Goal: Task Accomplishment & Management: Use online tool/utility

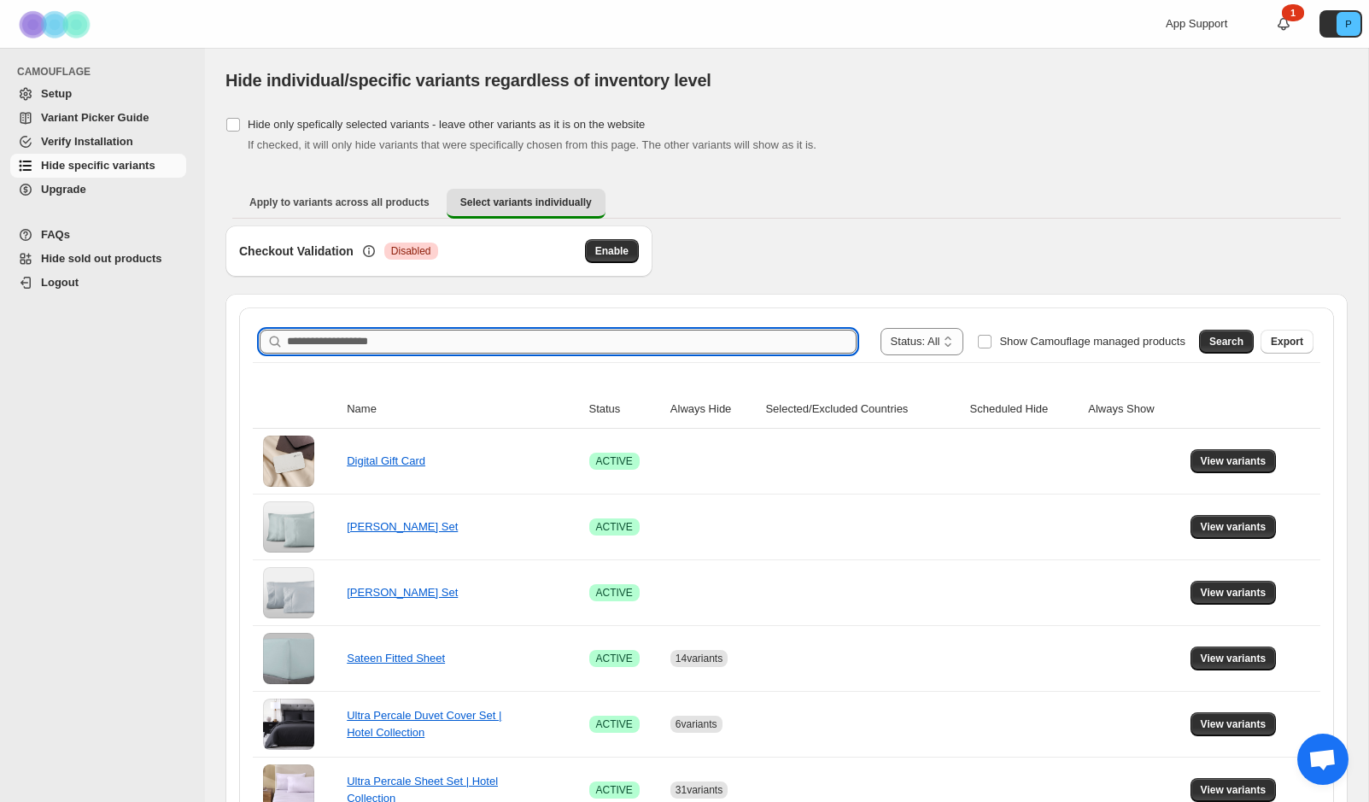
click at [672, 348] on input "Search product name" at bounding box center [572, 342] width 570 height 24
click at [1237, 342] on span "Search" at bounding box center [1226, 342] width 34 height 14
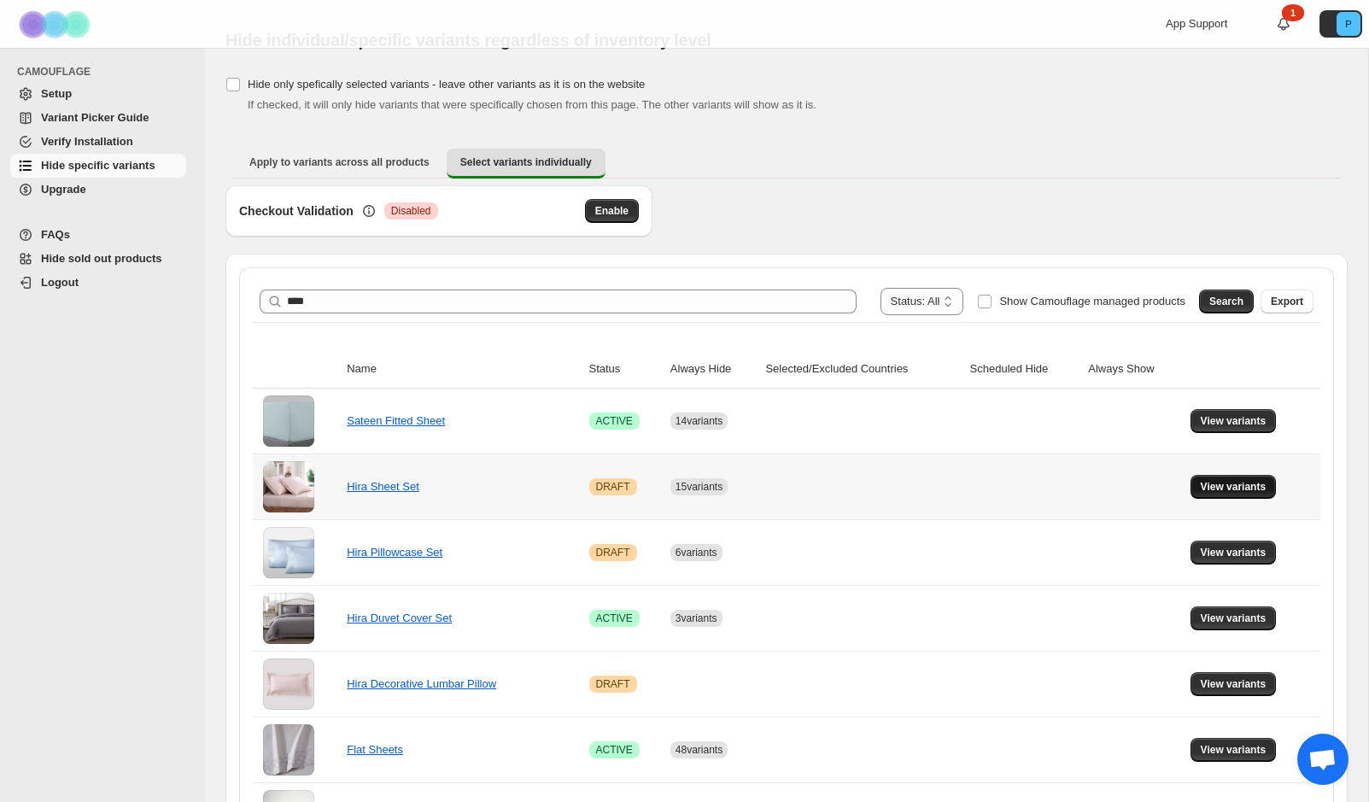
click at [1210, 485] on span "View variants" at bounding box center [1234, 487] width 66 height 14
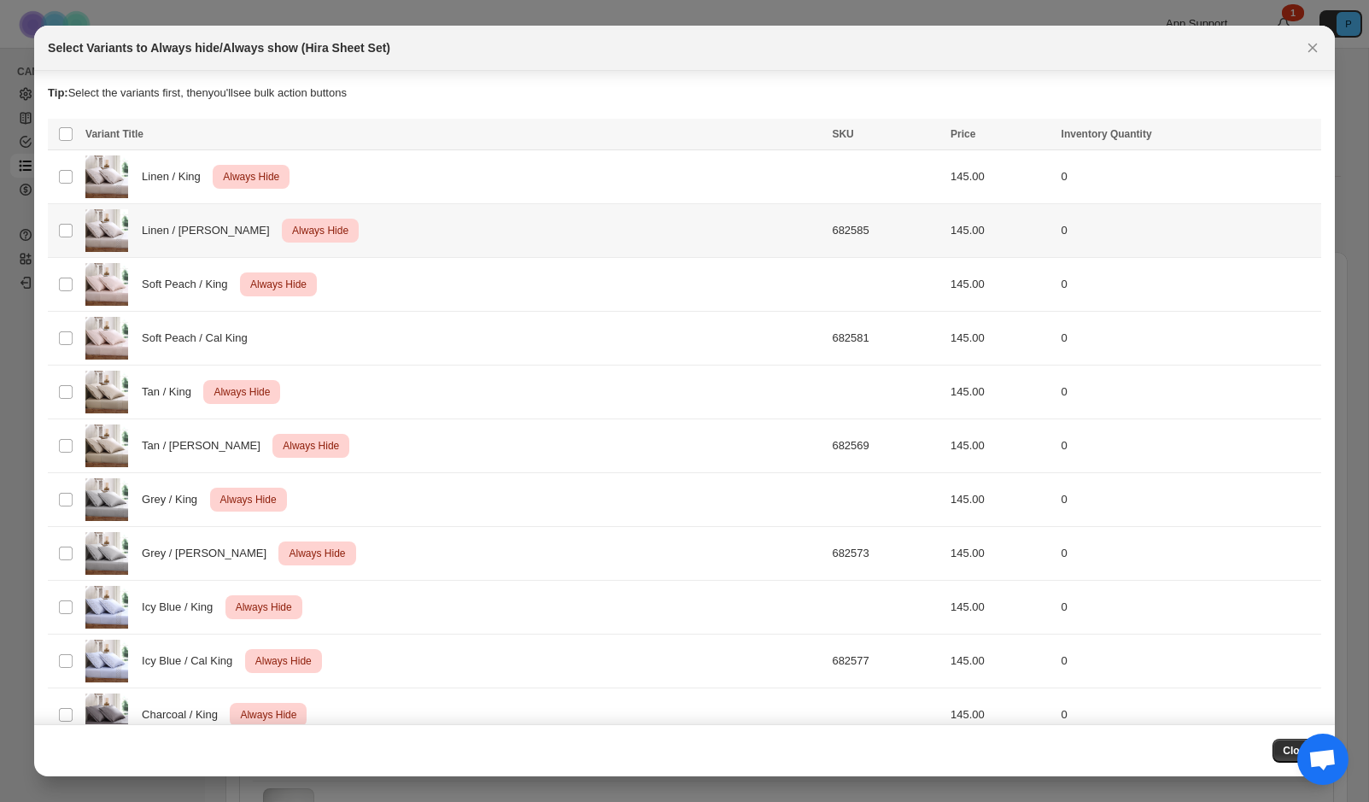
scroll to position [13, 0]
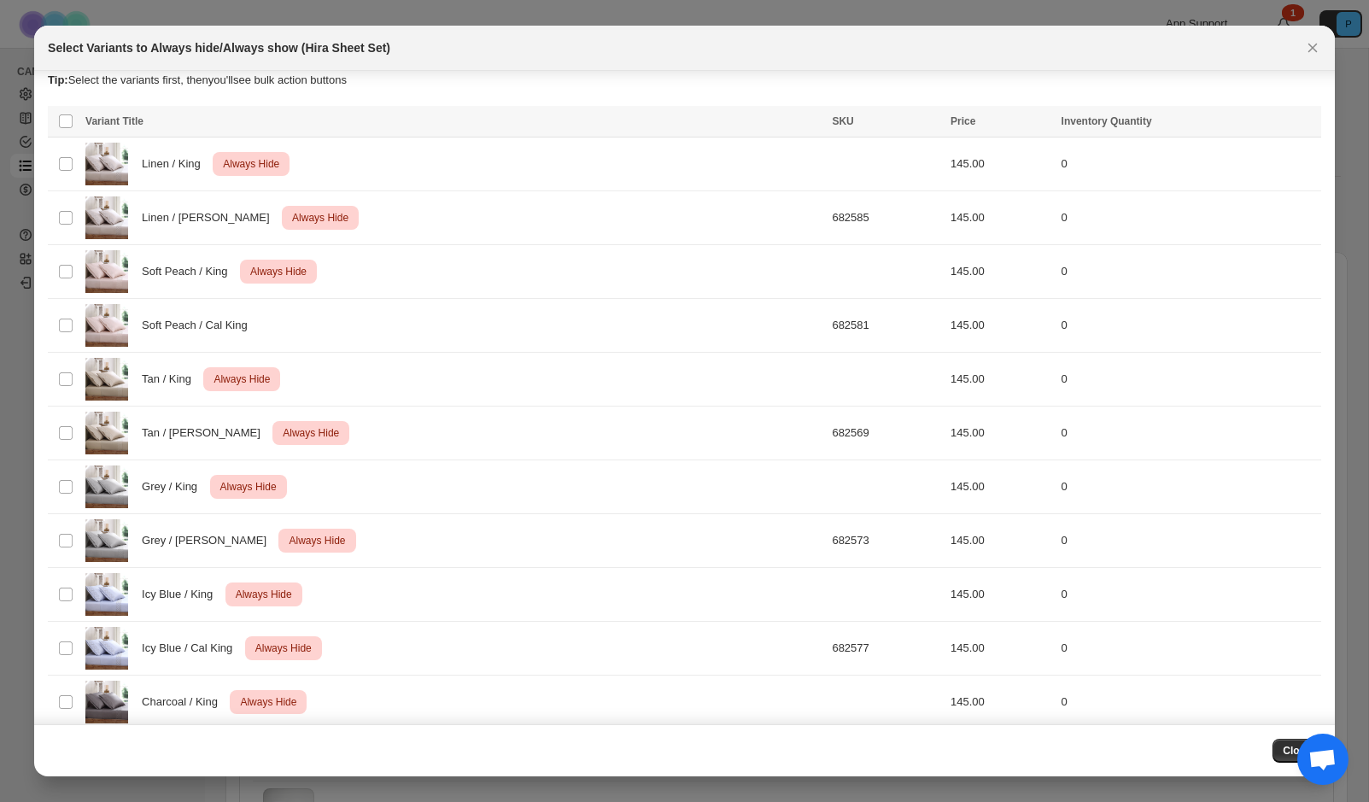
click at [1313, 46] on icon "Close" at bounding box center [1312, 48] width 9 height 9
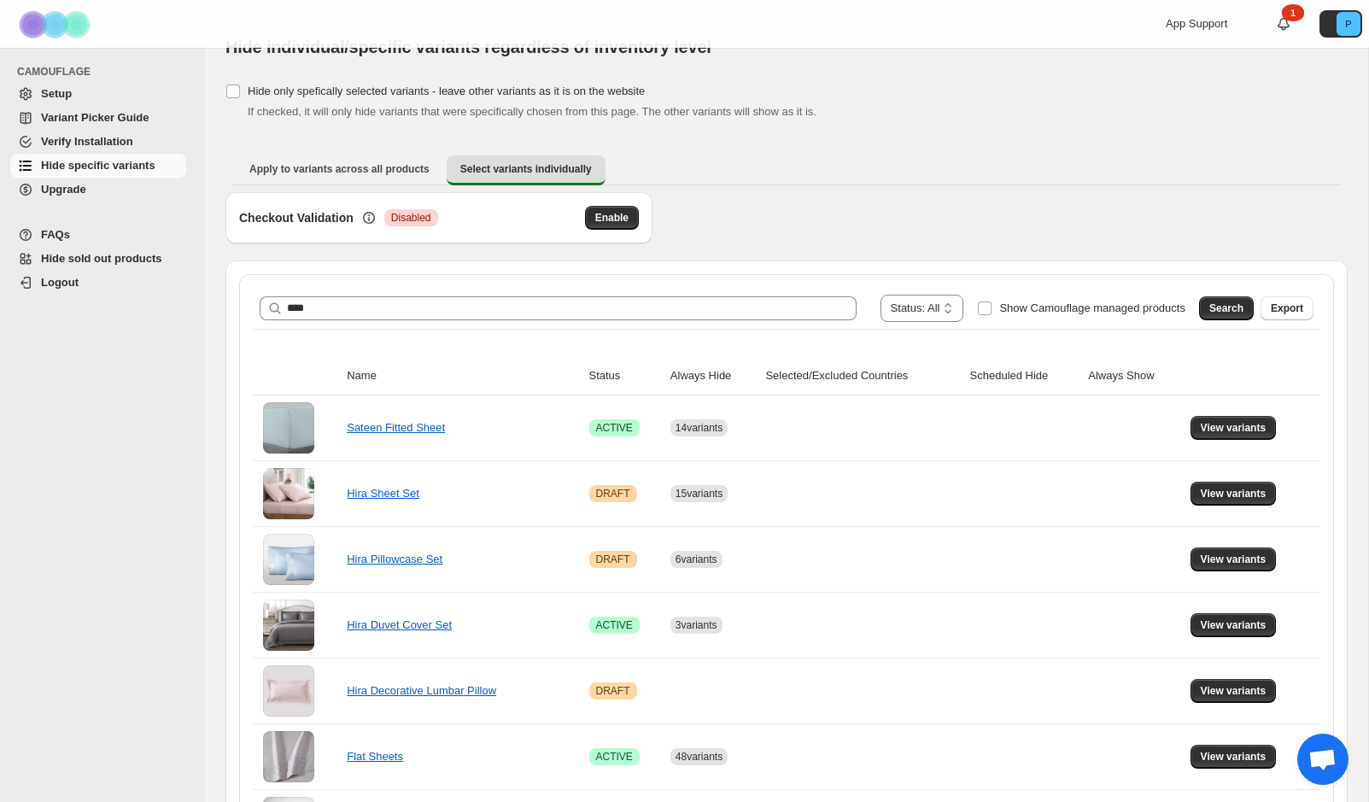
scroll to position [42, 0]
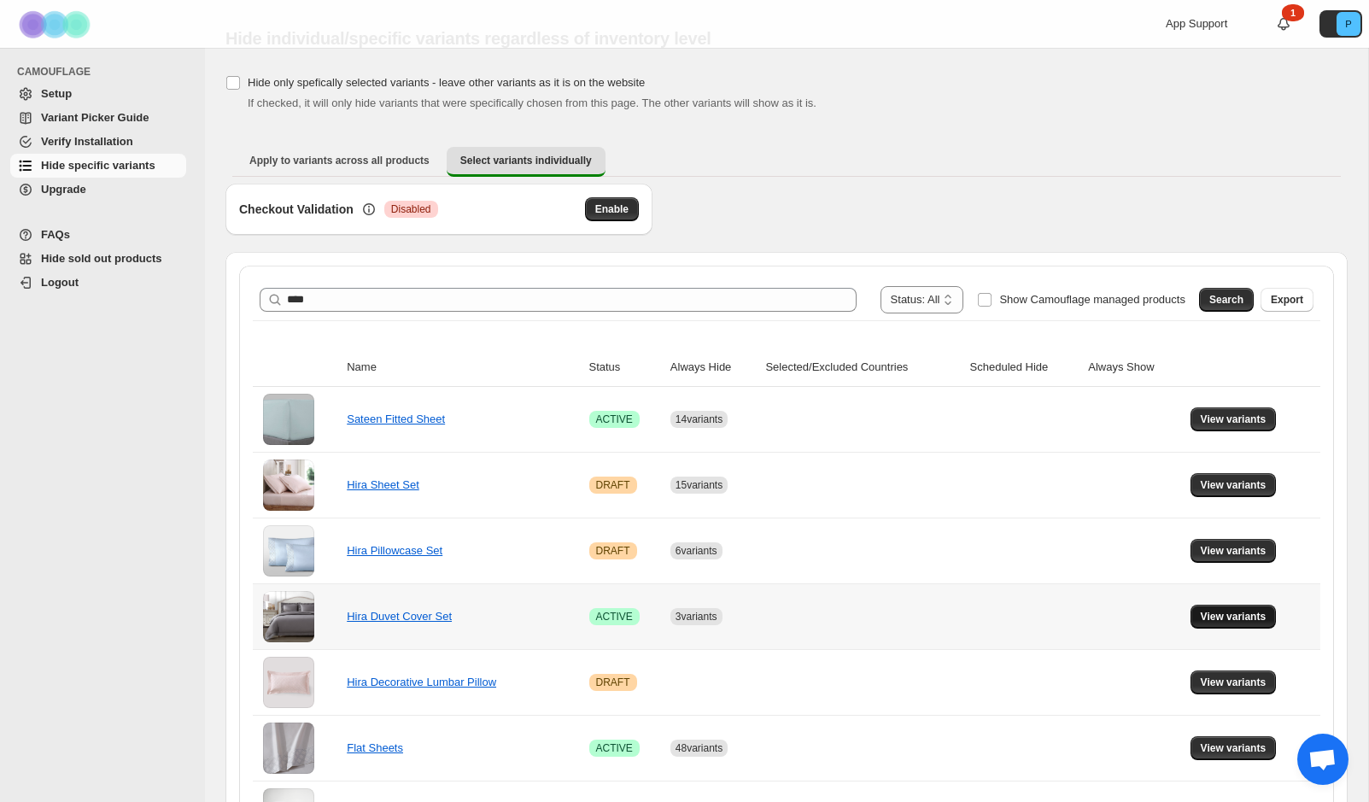
click at [1221, 612] on span "View variants" at bounding box center [1234, 617] width 66 height 14
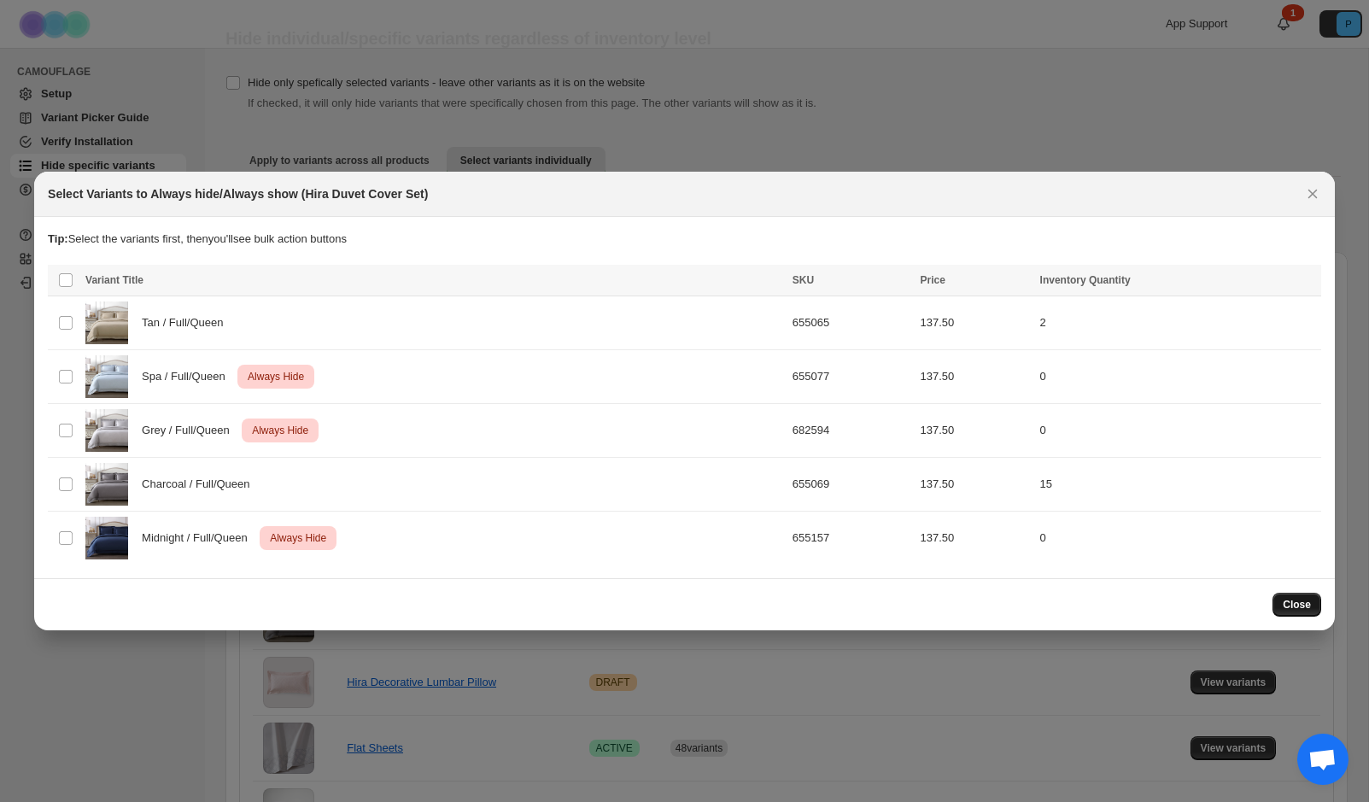
click at [1294, 603] on span "Close" at bounding box center [1297, 605] width 28 height 14
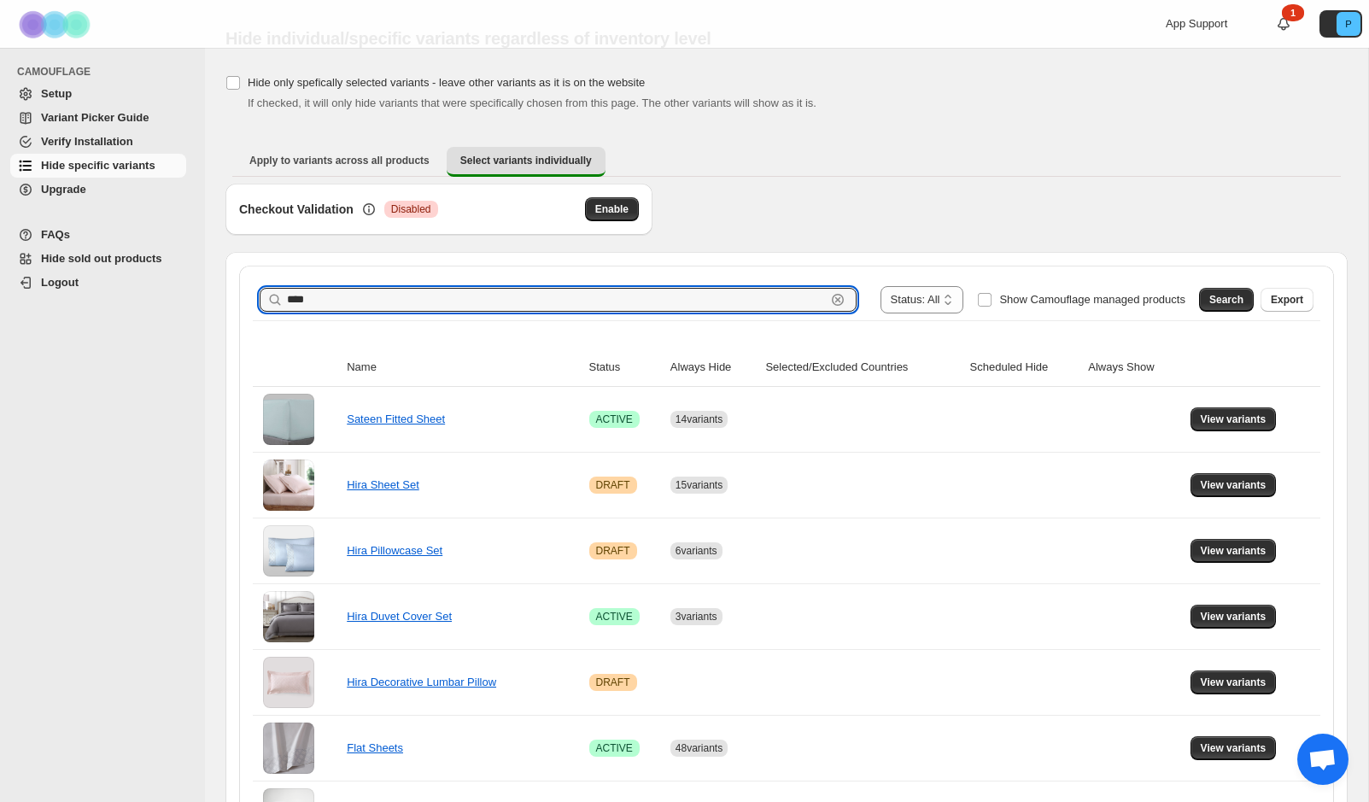
drag, startPoint x: 337, startPoint y: 301, endPoint x: 275, endPoint y: 299, distance: 61.5
click at [275, 299] on div "**** Clear" at bounding box center [558, 300] width 597 height 24
type input "**********"
click at [1220, 299] on span "Search" at bounding box center [1226, 300] width 34 height 14
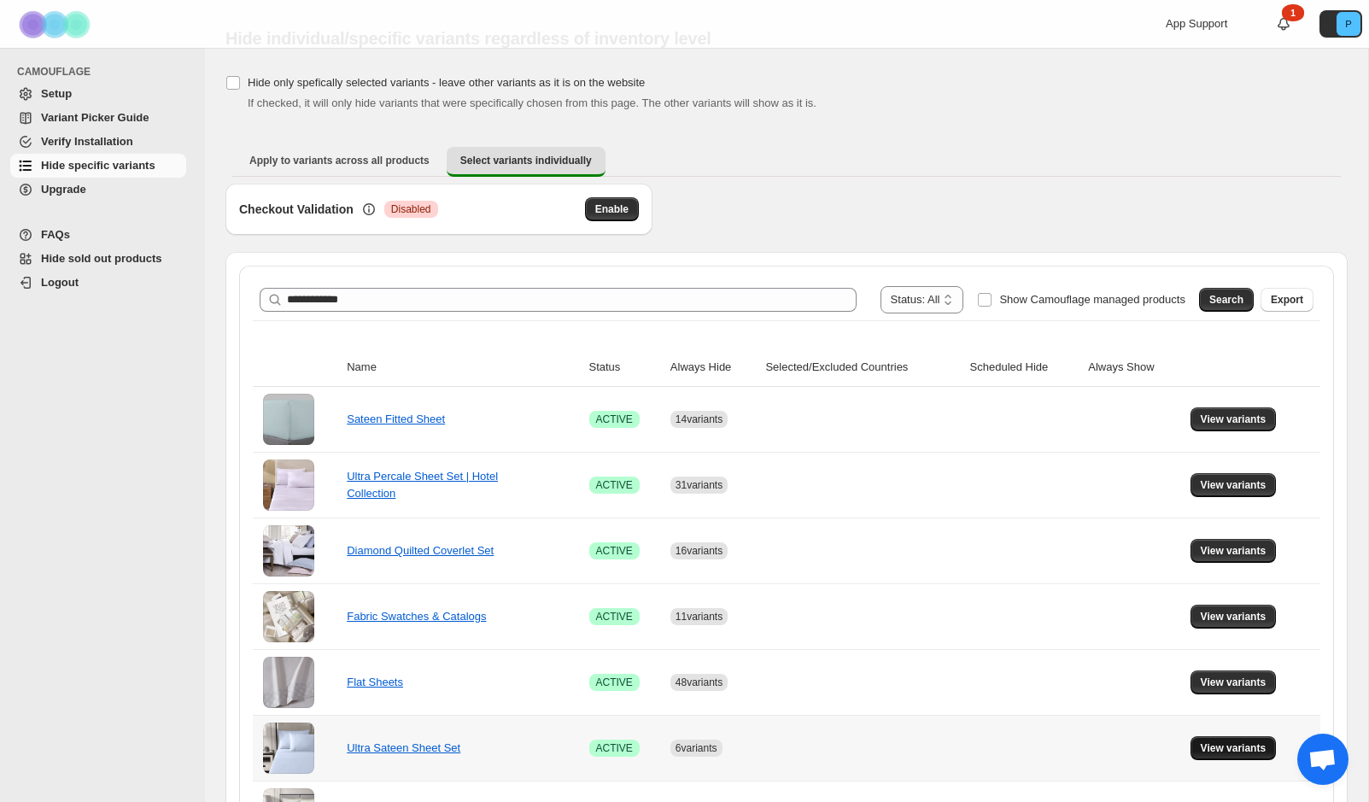
click at [1219, 744] on span "View variants" at bounding box center [1234, 748] width 66 height 14
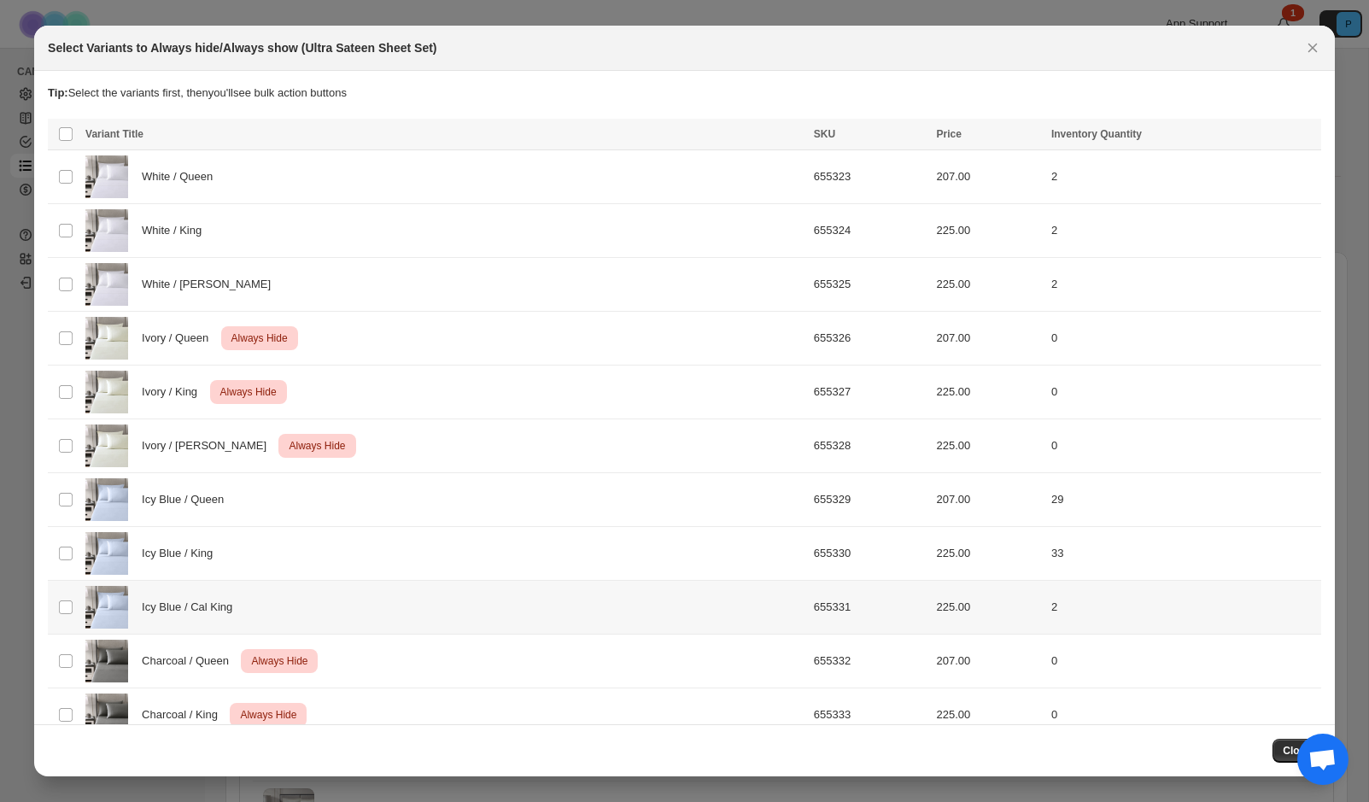
scroll to position [85, 0]
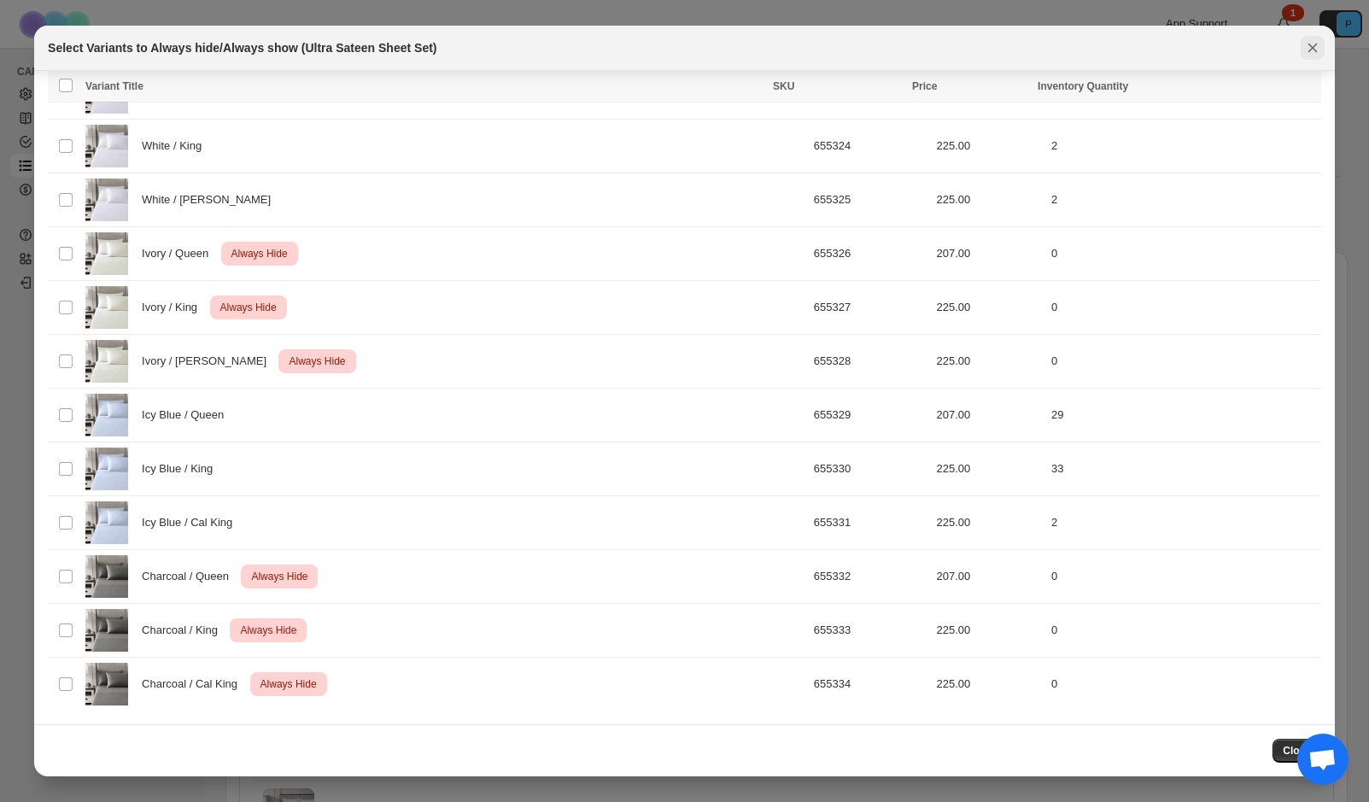
click at [1308, 44] on icon "Close" at bounding box center [1312, 48] width 9 height 9
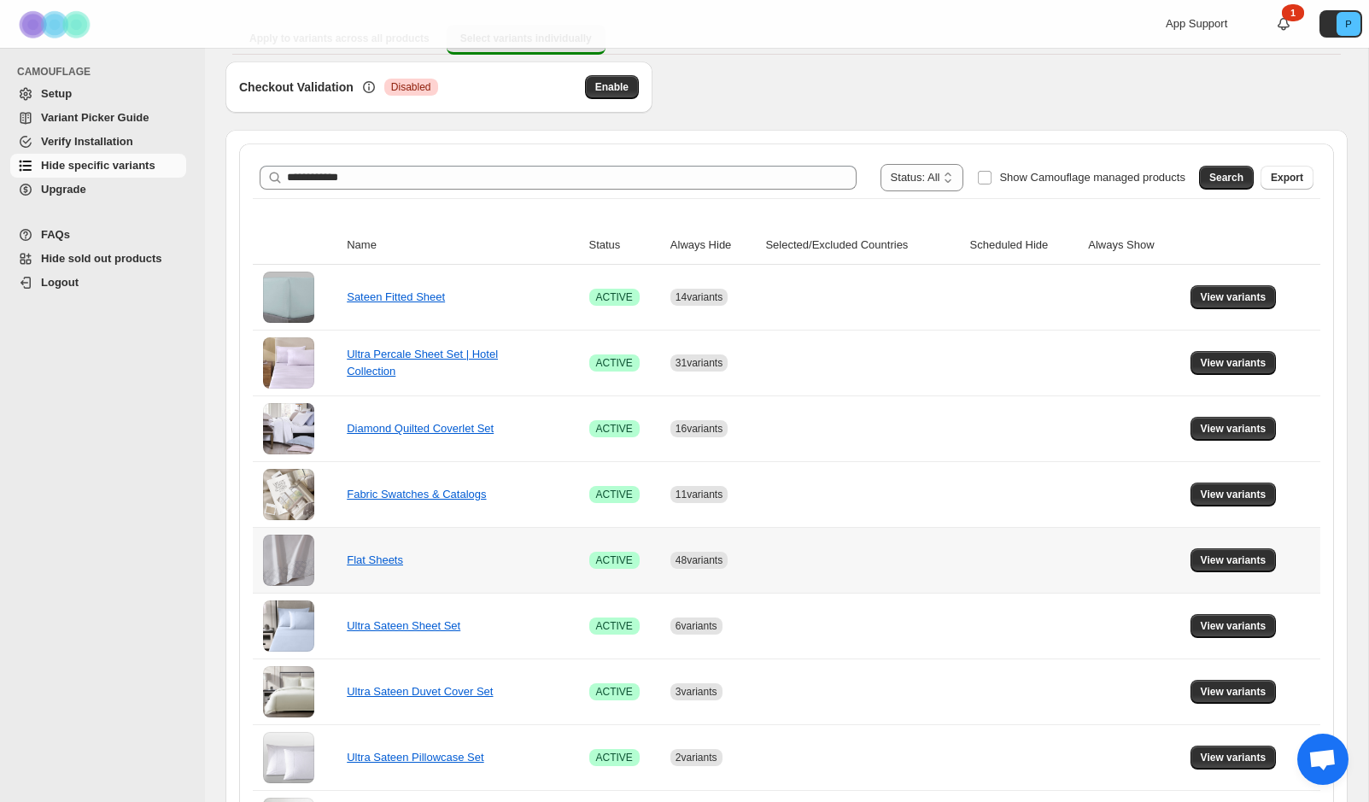
scroll to position [215, 0]
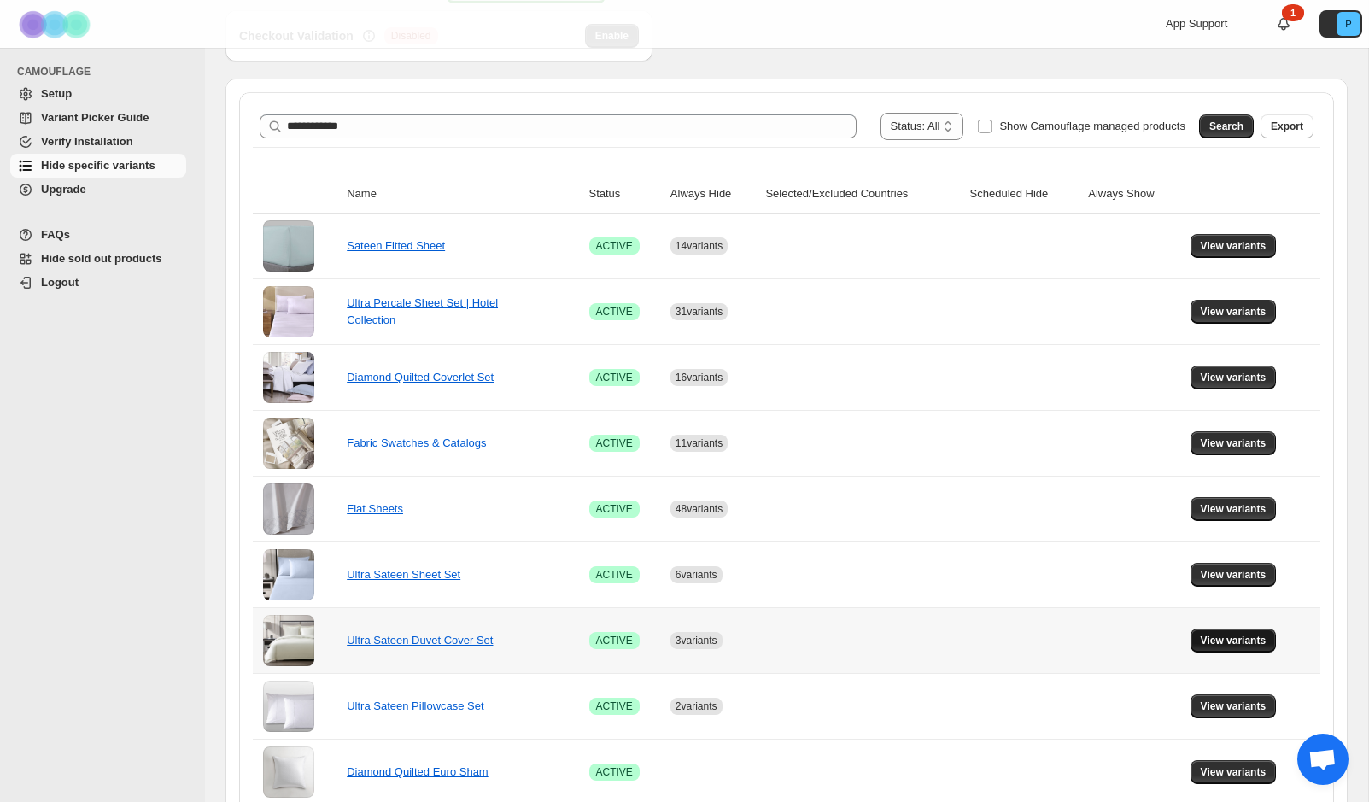
click at [1262, 639] on span "View variants" at bounding box center [1234, 641] width 66 height 14
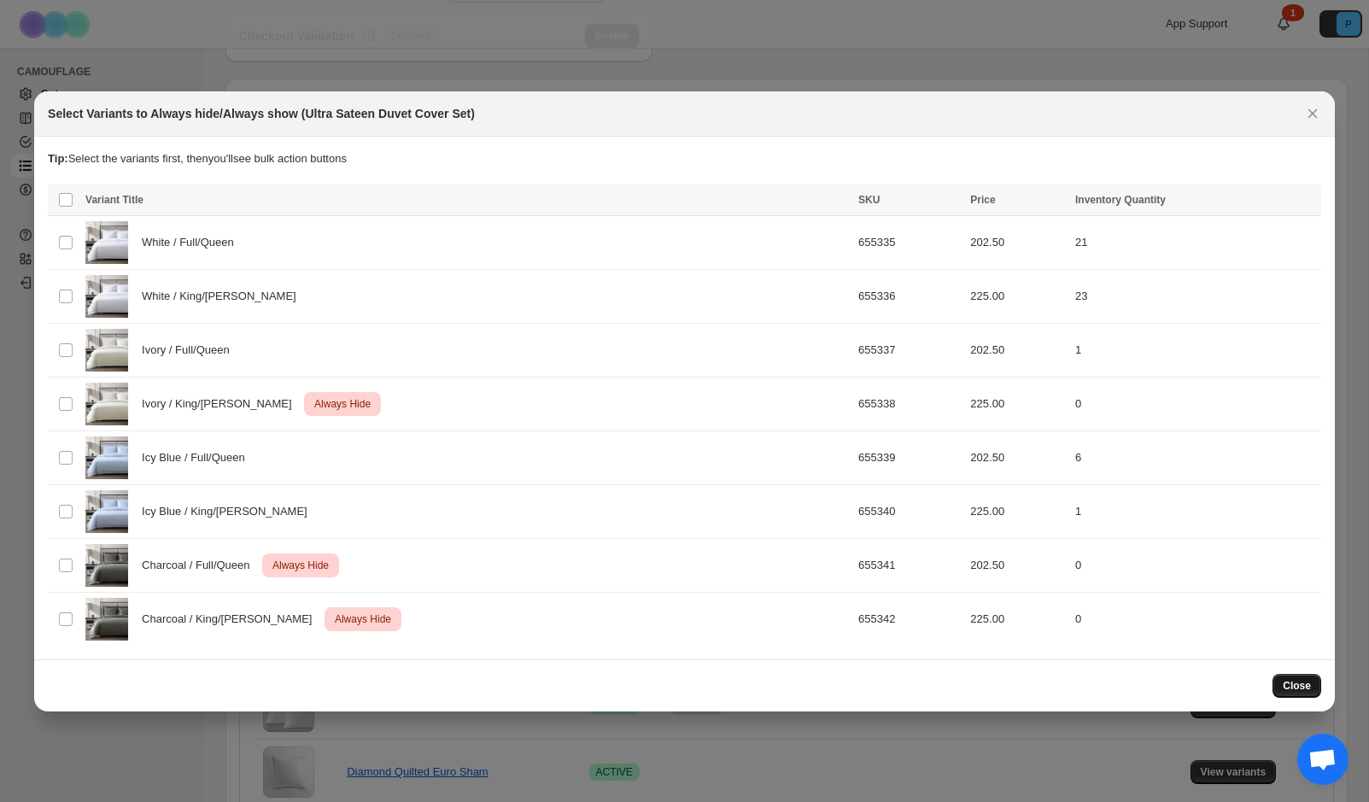
click at [1287, 685] on span "Close" at bounding box center [1297, 686] width 28 height 14
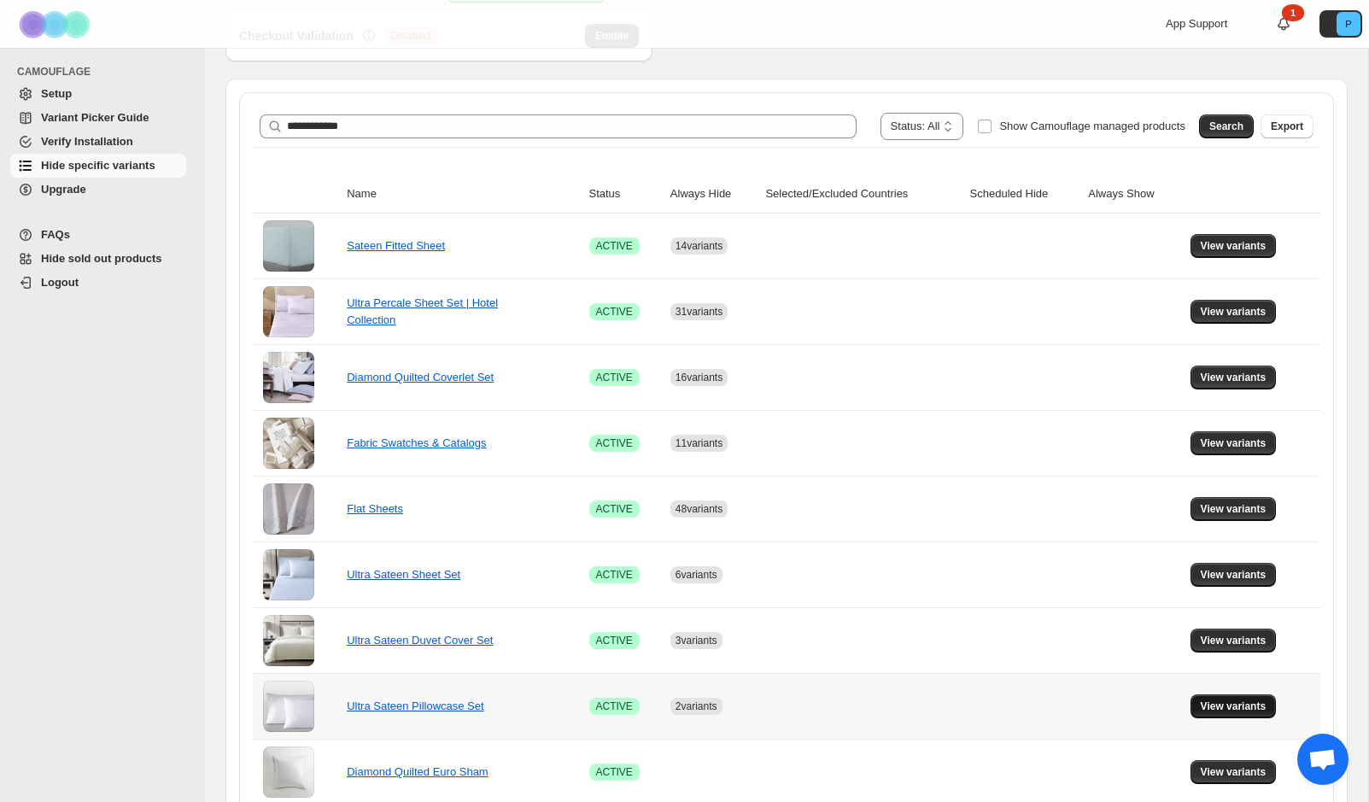
click at [1226, 706] on span "View variants" at bounding box center [1234, 706] width 66 height 14
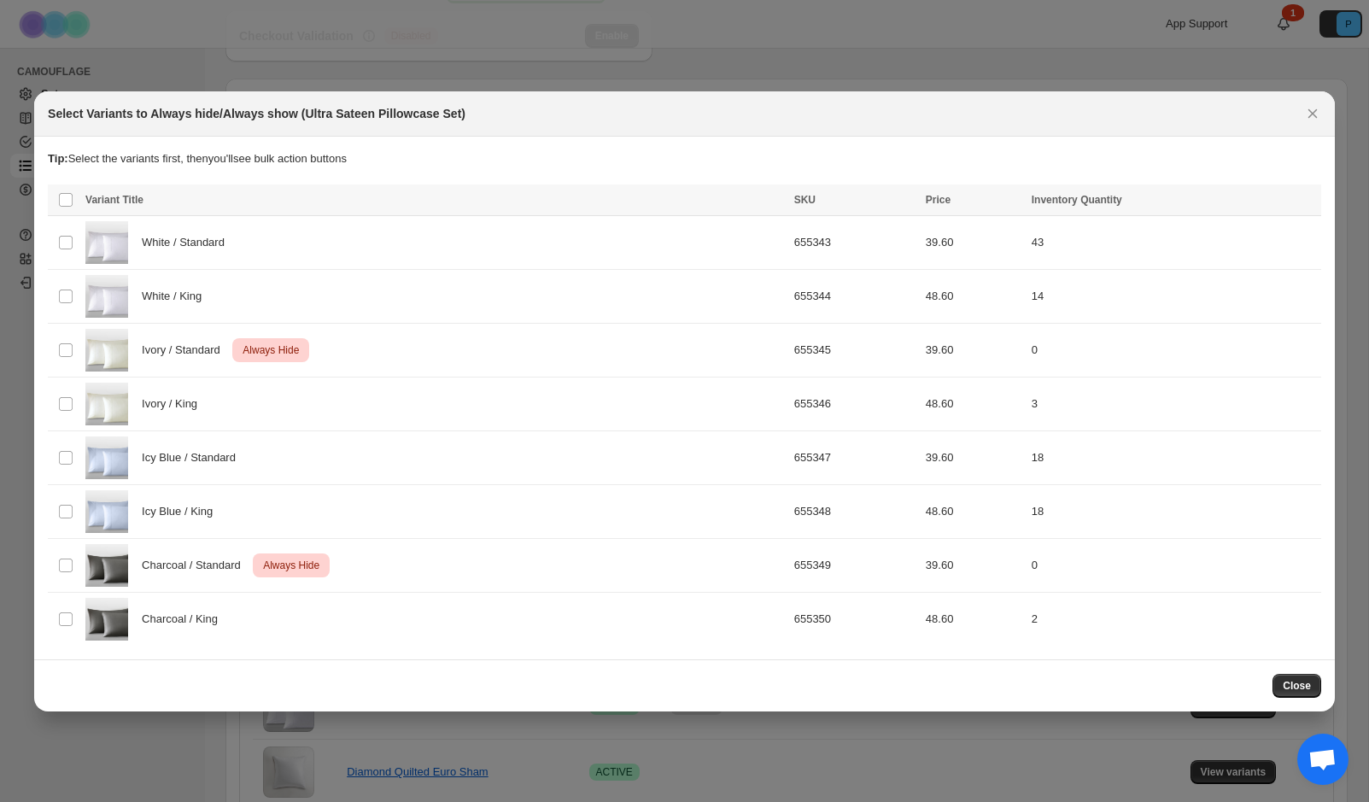
click at [1308, 688] on span "Close" at bounding box center [1297, 686] width 28 height 14
